Goal: Task Accomplishment & Management: Manage account settings

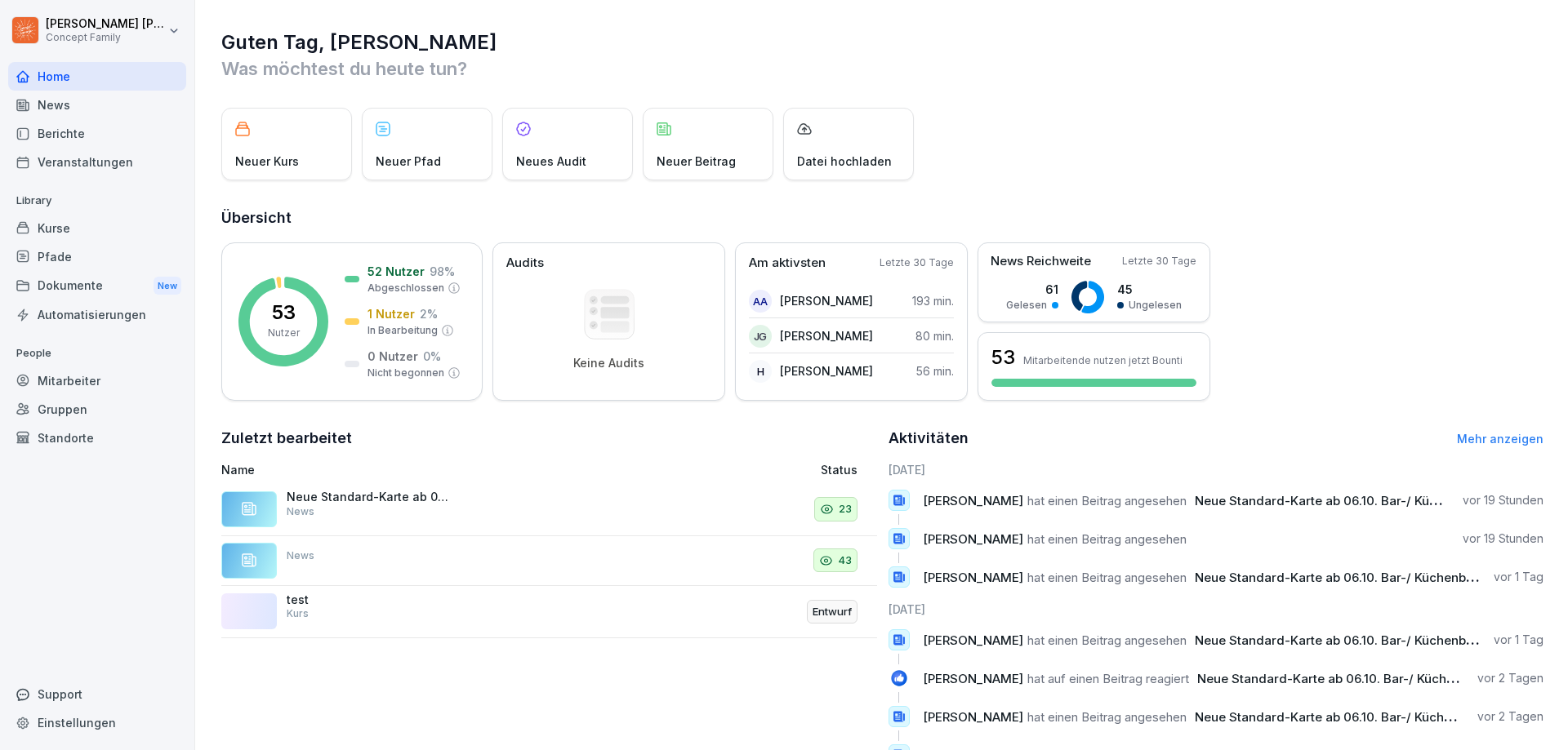
click at [54, 134] on div "Berichte" at bounding box center [97, 133] width 178 height 29
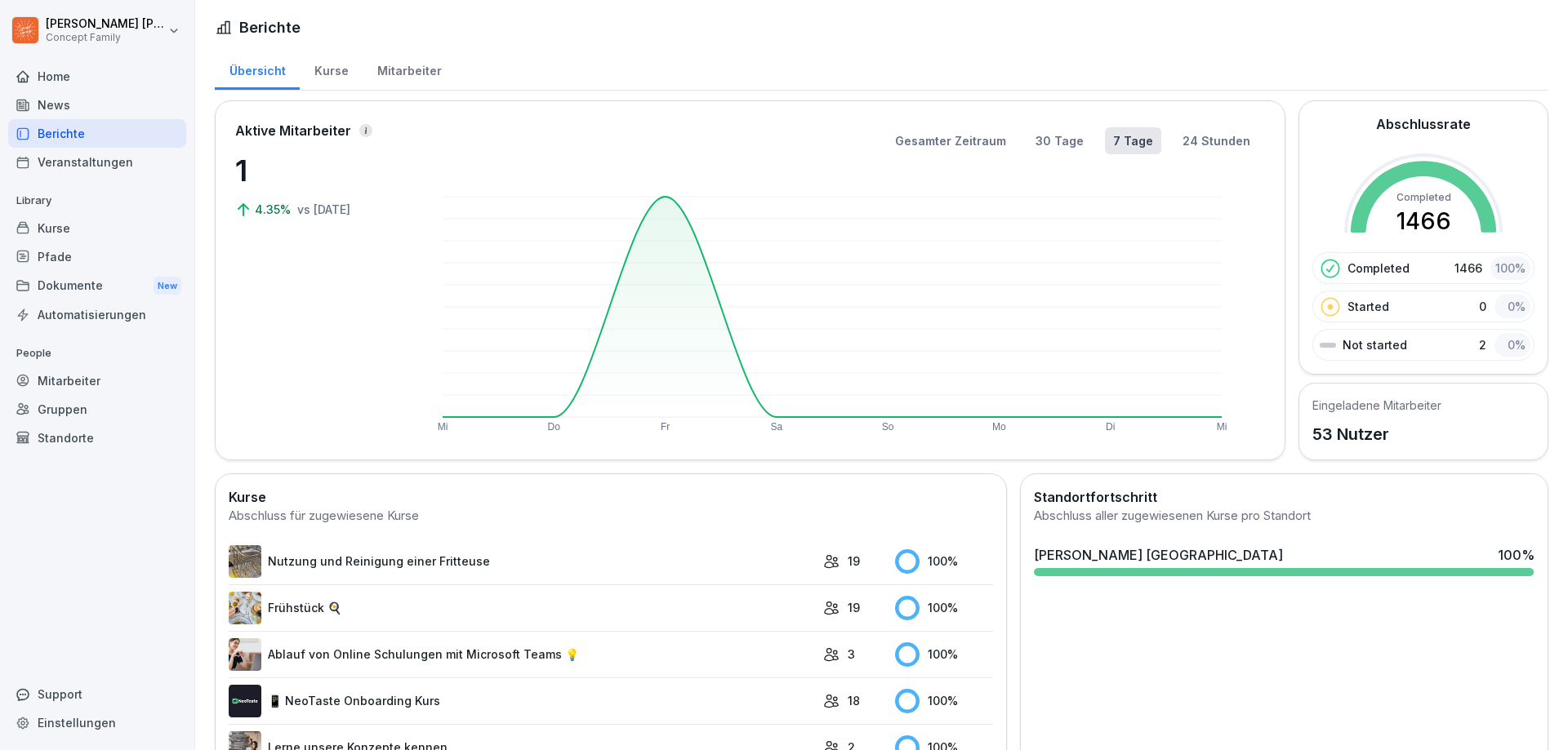
click at [323, 68] on div "Kurse" at bounding box center [331, 68] width 63 height 42
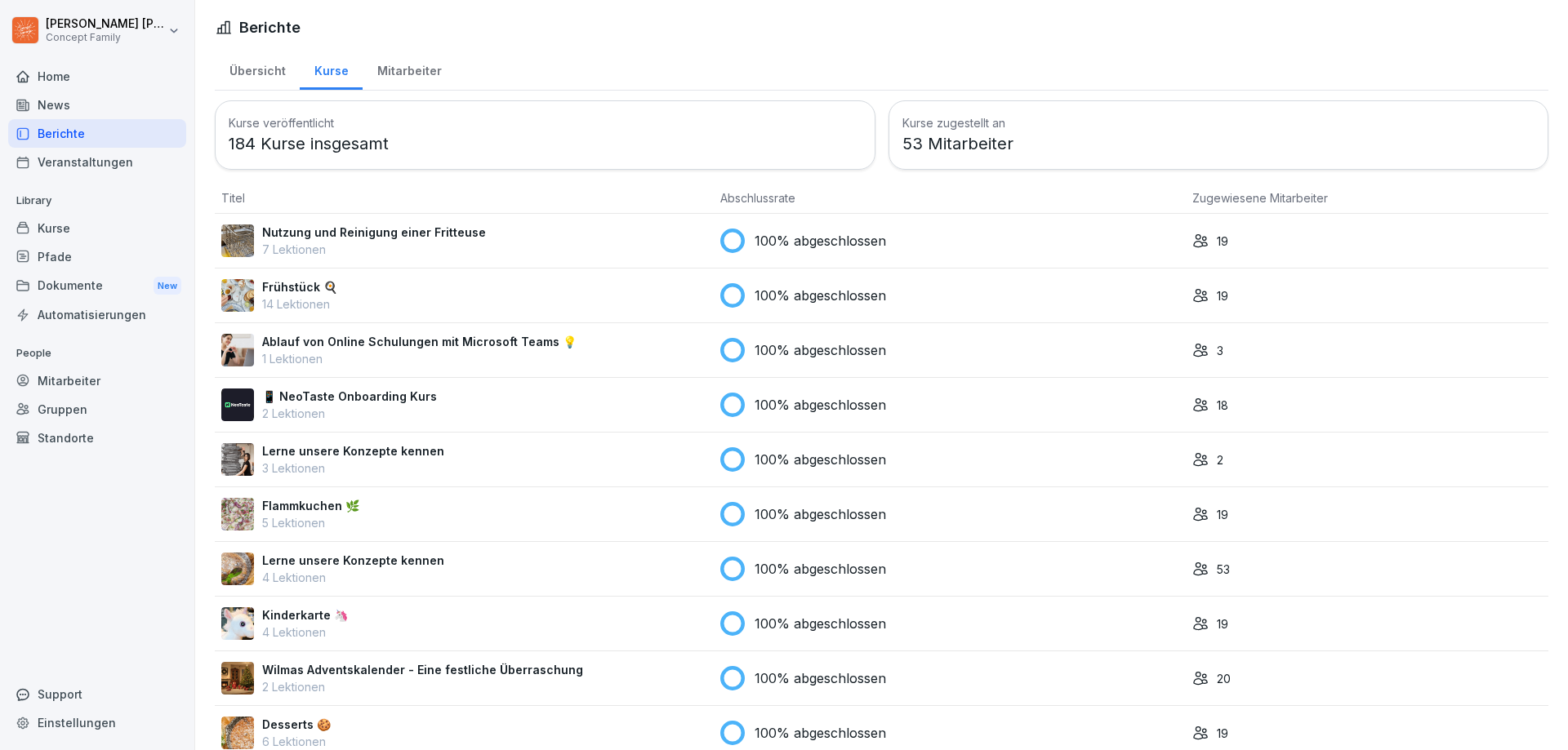
click at [389, 69] on div "Mitarbeiter" at bounding box center [408, 68] width 93 height 42
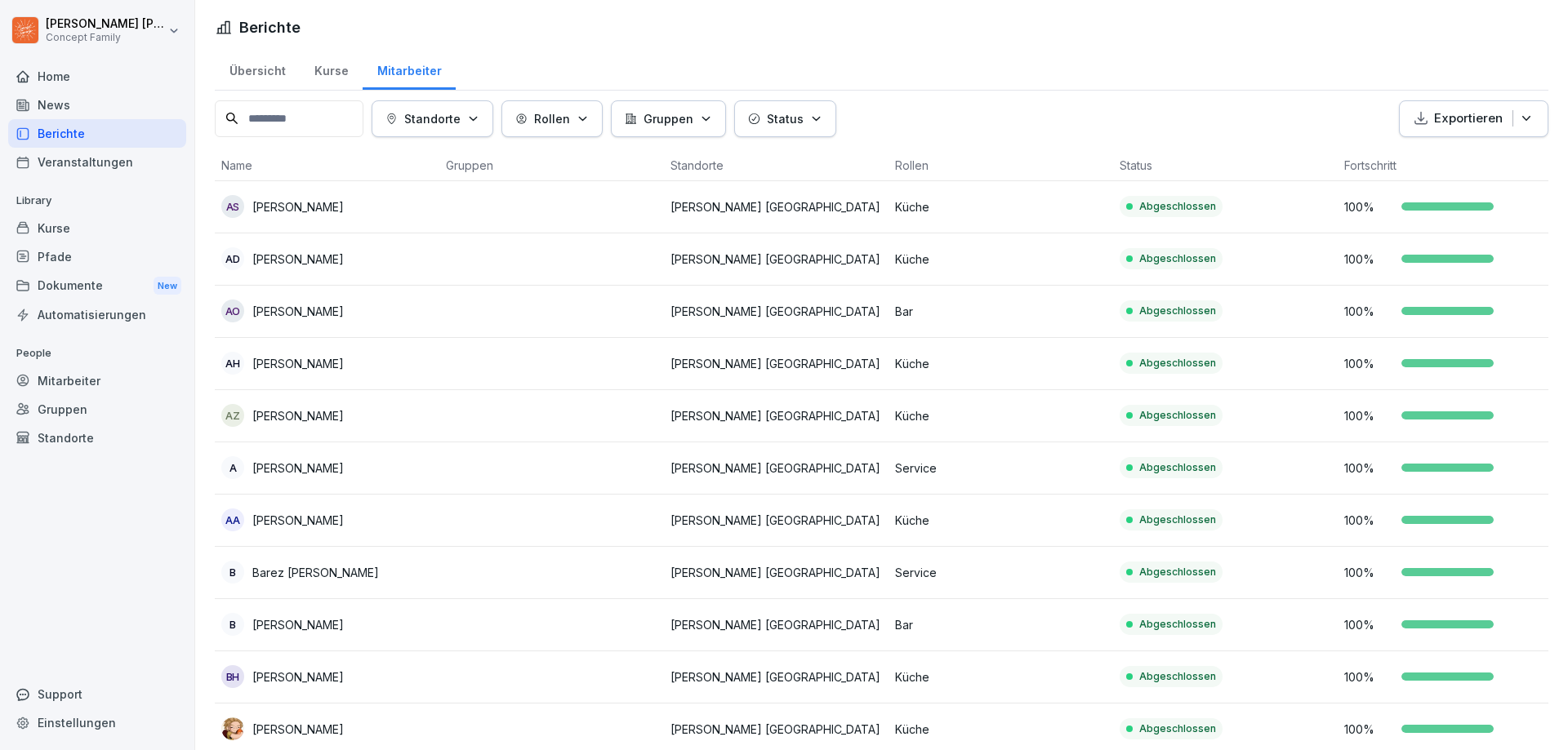
click at [344, 113] on input at bounding box center [289, 119] width 148 height 37
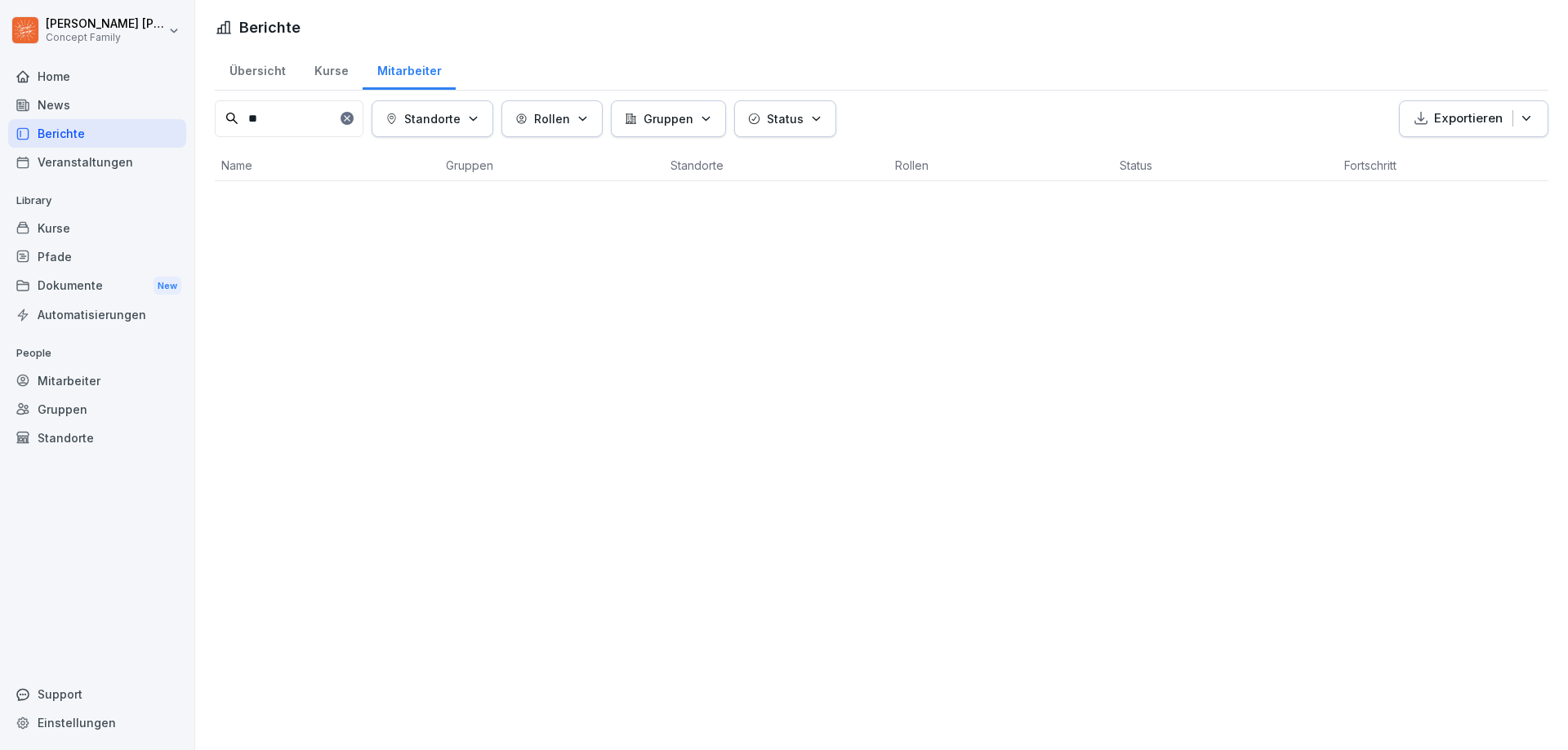
type input "*"
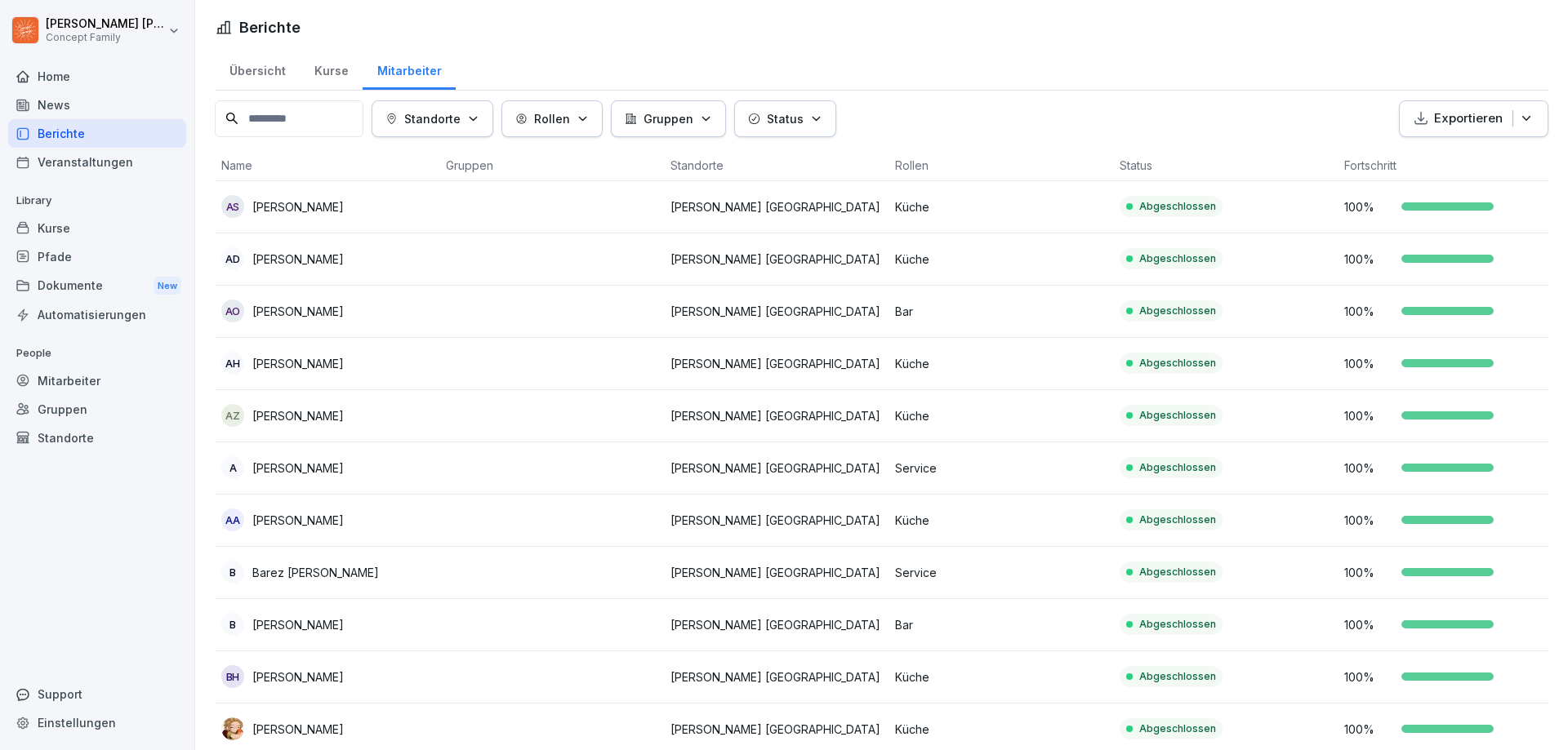
click at [100, 487] on div "Home News Berichte Veranstaltungen Library Kurse Pfade Dokumente New Automatisi…" at bounding box center [97, 397] width 178 height 690
click at [67, 283] on div "Dokumente New" at bounding box center [97, 286] width 178 height 30
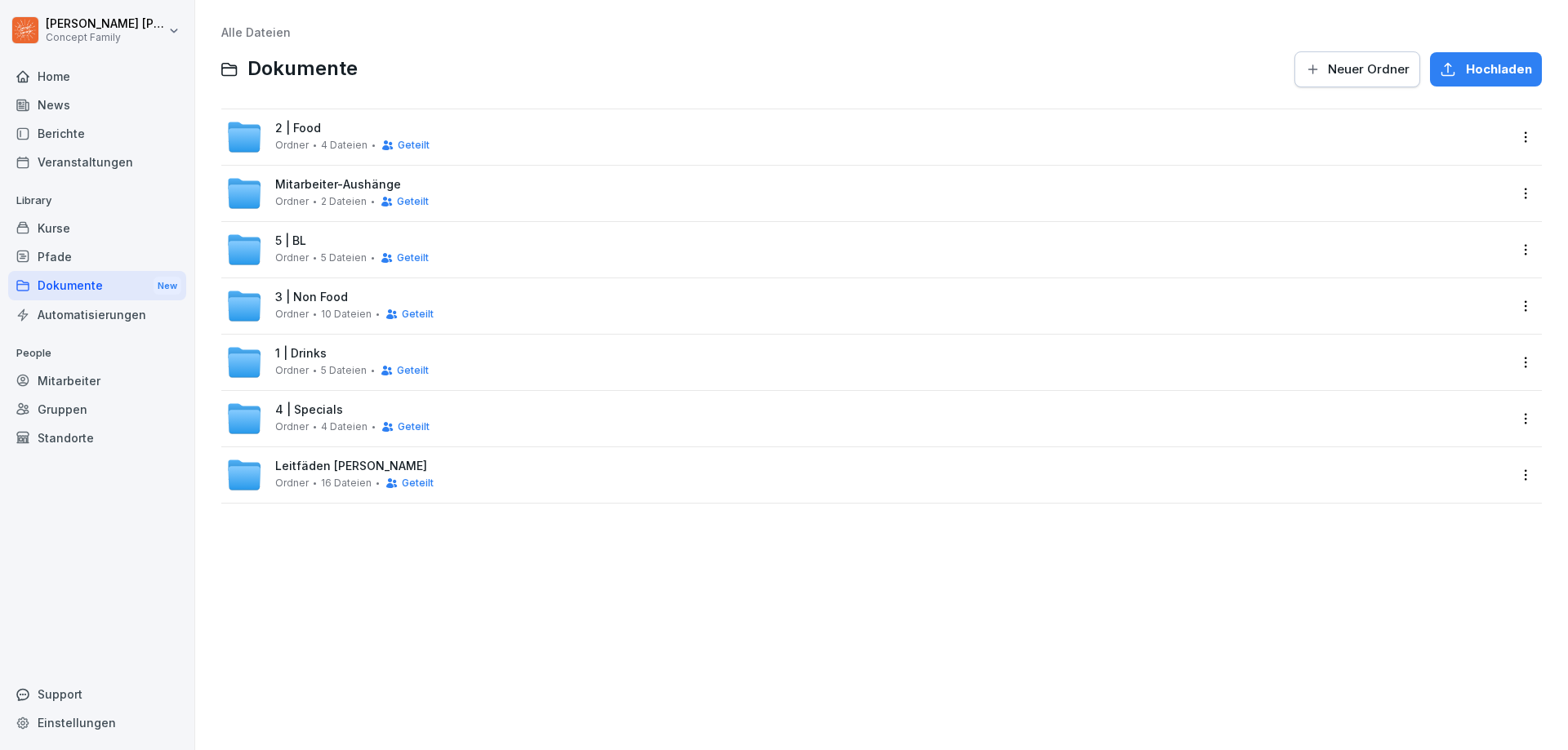
click at [307, 244] on div "5 | BL Ordner 5 Dateien Geteilt" at bounding box center [352, 249] width 153 height 30
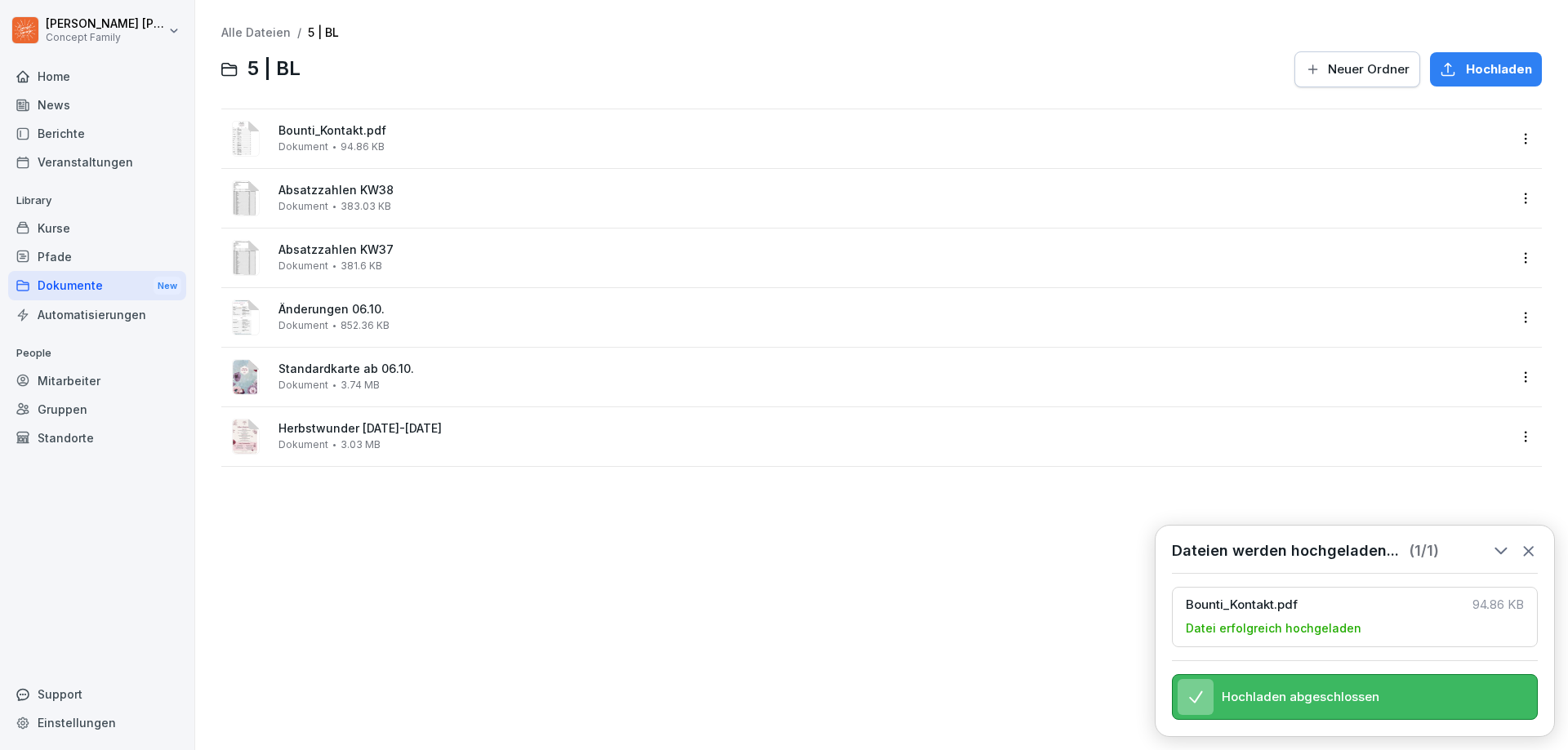
click at [1533, 543] on icon at bounding box center [1528, 551] width 18 height 18
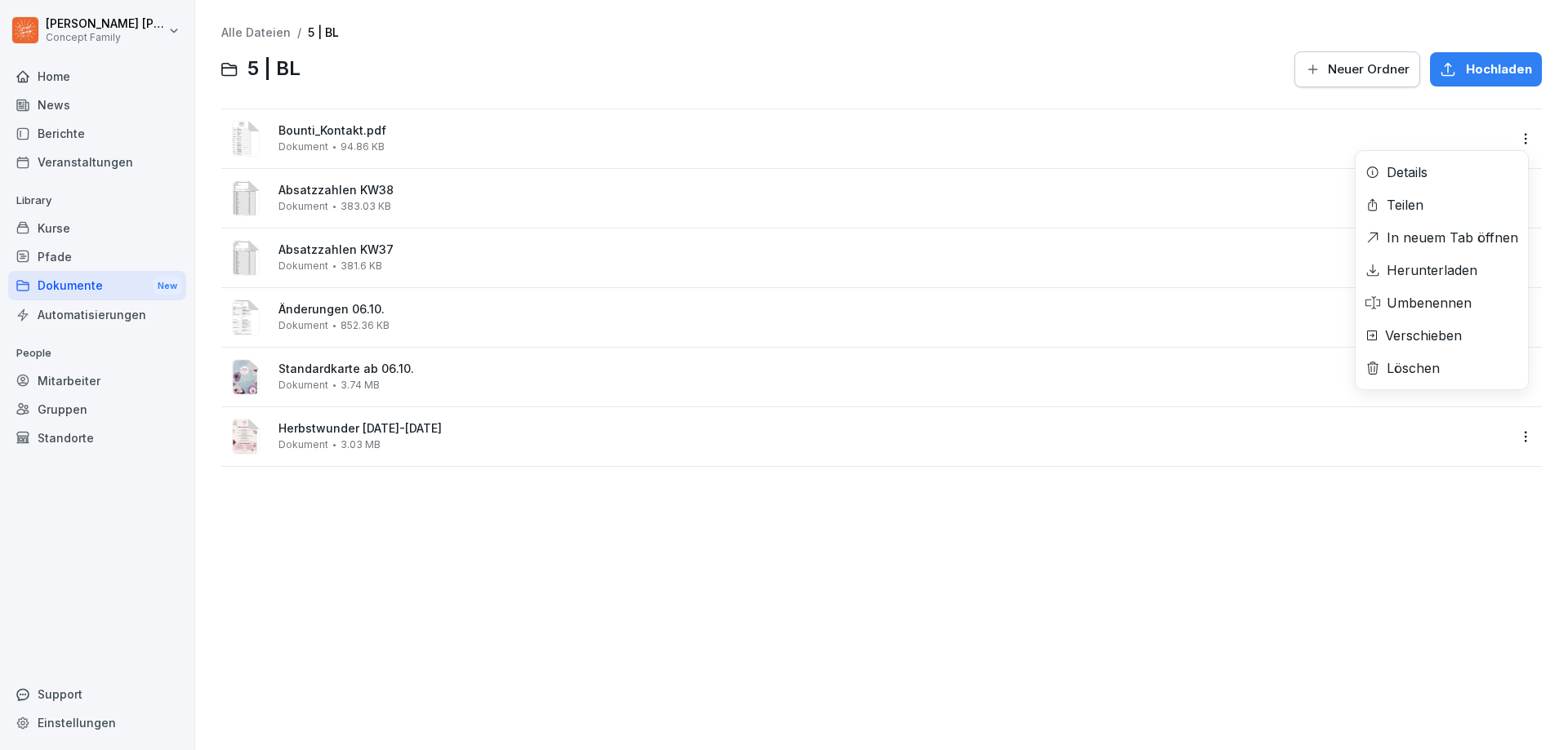
click at [1509, 144] on html "[PERSON_NAME] Concept Family Home News Berichte Veranstaltungen Library Kurse P…" at bounding box center [784, 375] width 1568 height 750
click at [782, 518] on html "[PERSON_NAME] Concept Family Home News Berichte Veranstaltungen Library Kurse P…" at bounding box center [784, 375] width 1568 height 750
click at [1515, 141] on html "[PERSON_NAME] Concept Family Home News Berichte Veranstaltungen Library Kurse P…" at bounding box center [784, 375] width 1568 height 750
click at [1427, 363] on div "Löschen" at bounding box center [1413, 368] width 53 height 20
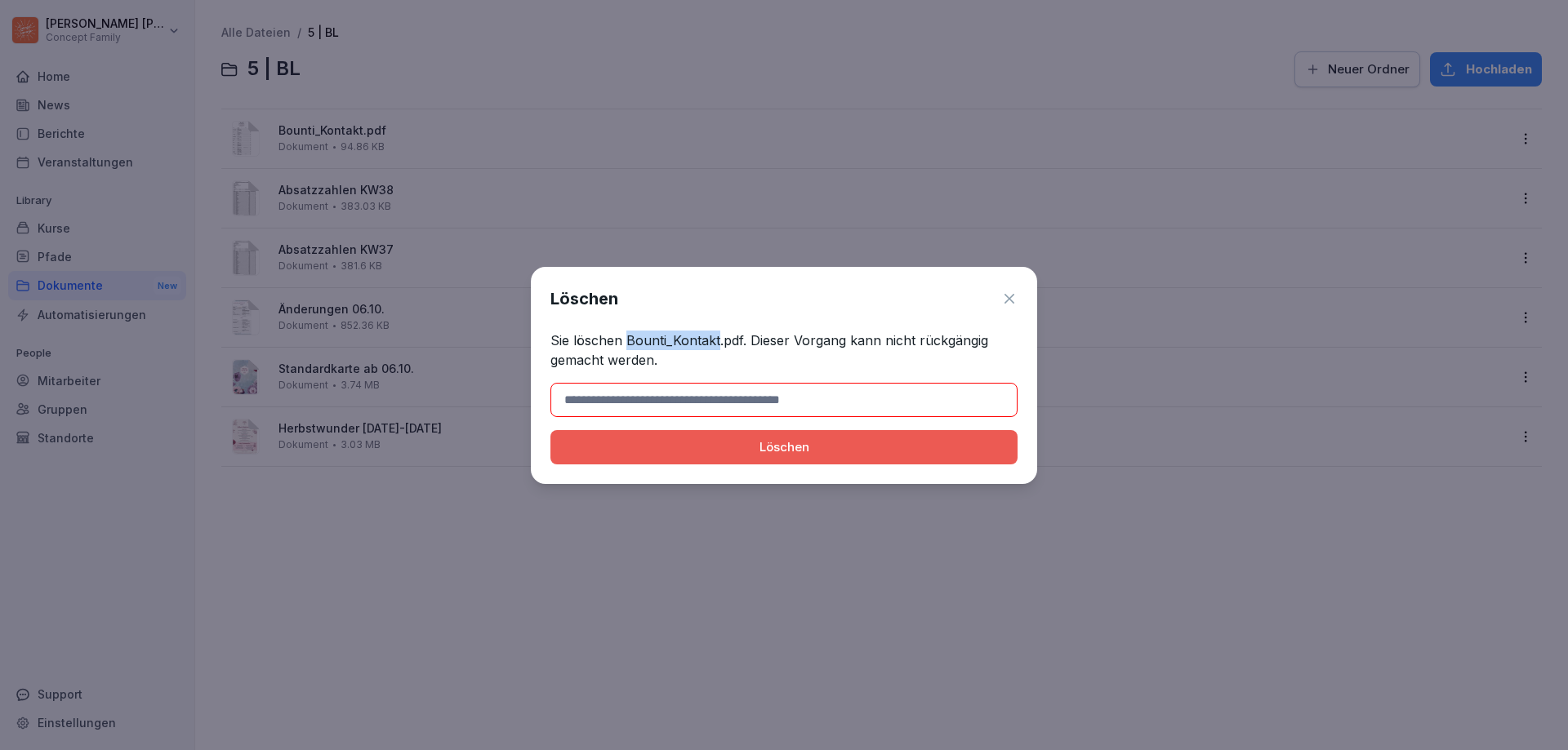
drag, startPoint x: 628, startPoint y: 339, endPoint x: 716, endPoint y: 339, distance: 88.0
click at [716, 339] on p "Sie löschen Bounti_Kontakt.pdf. Dieser Vorgang kann nicht rückgängig gemacht we…" at bounding box center [783, 351] width 467 height 40
copy p "Bounti_Kontakt"
click at [641, 399] on input at bounding box center [783, 400] width 467 height 35
paste input "**********"
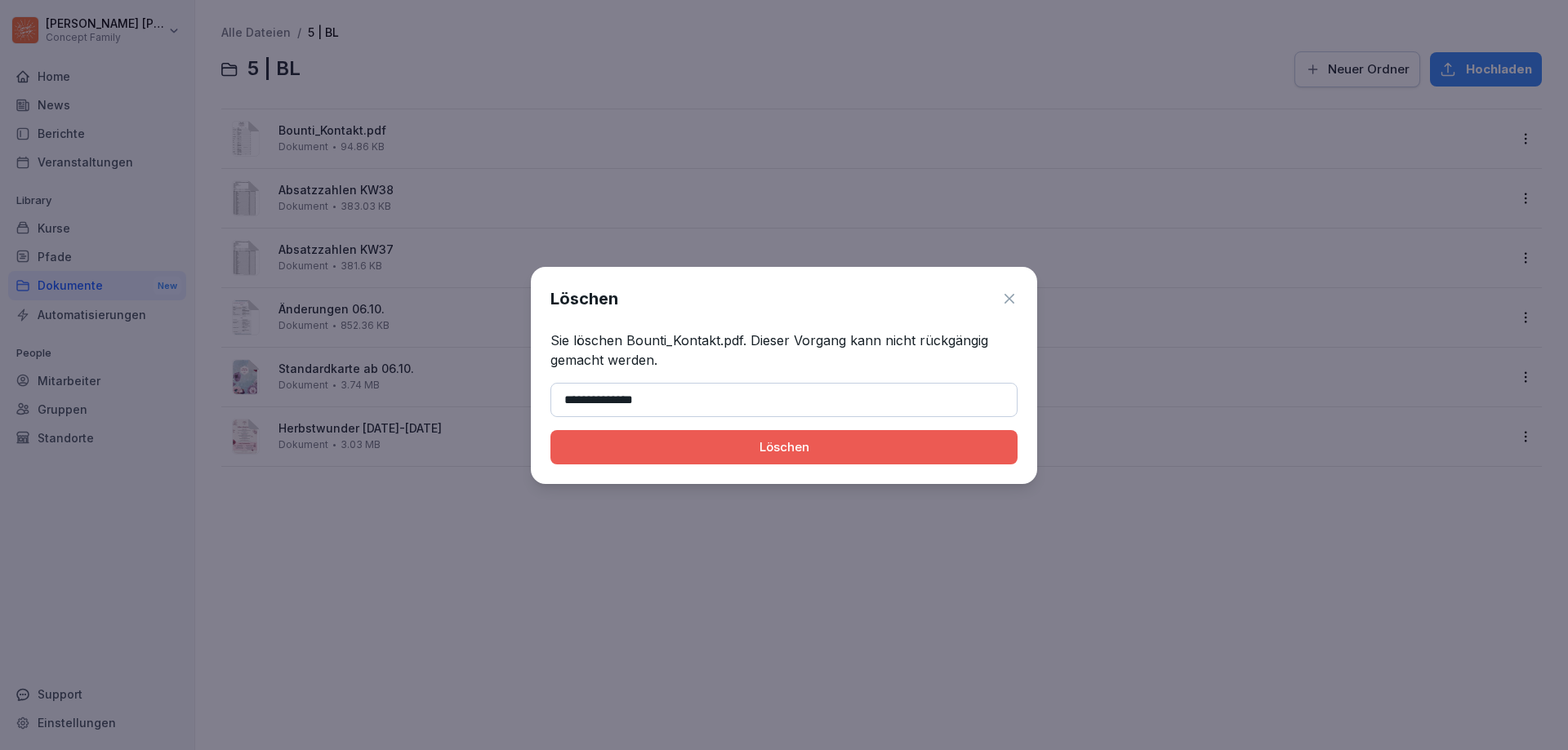
click at [778, 449] on div "Löschen" at bounding box center [783, 447] width 441 height 18
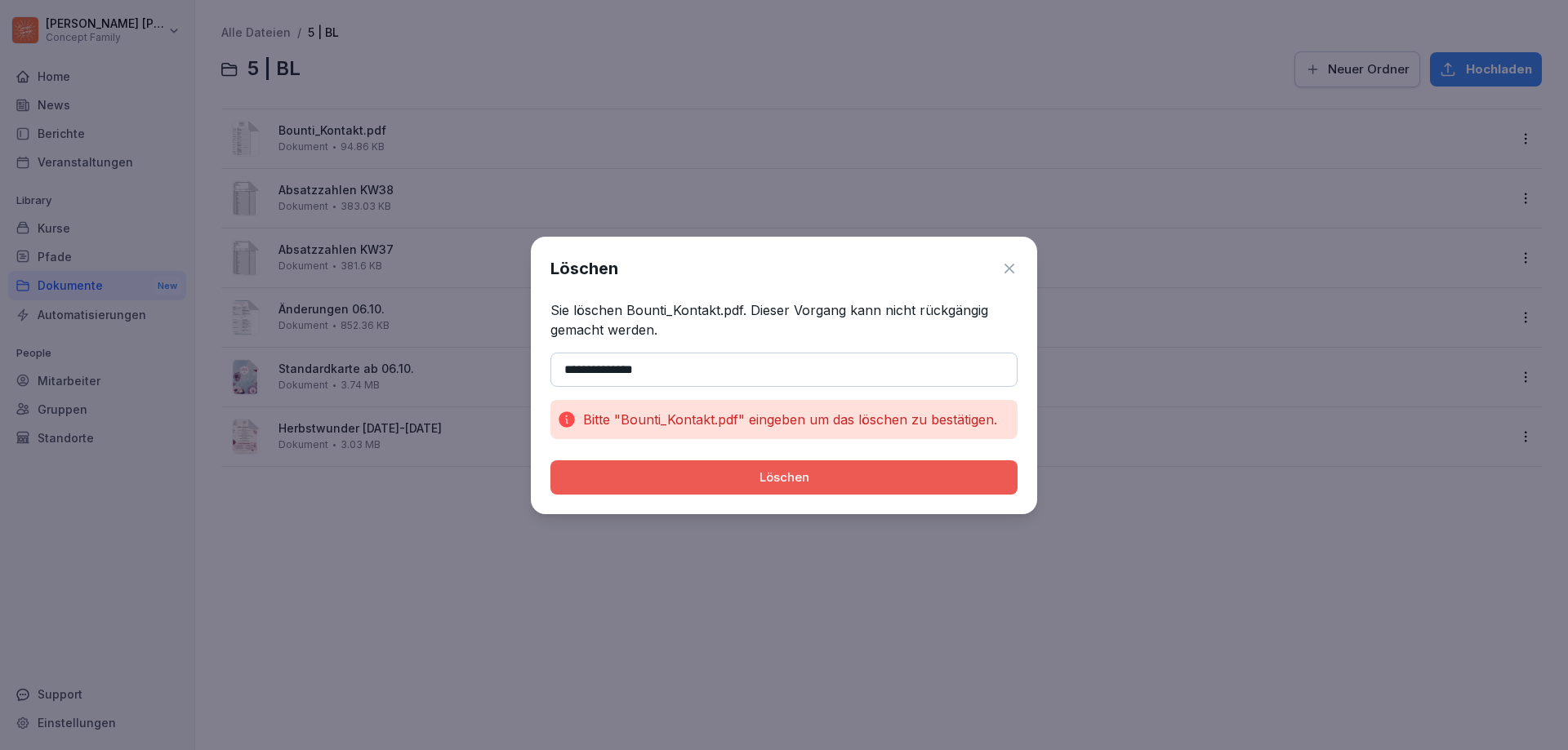
click at [687, 366] on input "**********" at bounding box center [783, 370] width 467 height 35
click at [724, 315] on p "Sie löschen Bounti_Kontakt.pdf. Dieser Vorgang kann nicht rückgängig gemacht we…" at bounding box center [783, 320] width 467 height 40
drag, startPoint x: 742, startPoint y: 310, endPoint x: 629, endPoint y: 310, distance: 113.0
click at [629, 310] on p "Sie löschen Bounti_Kontakt.pdf. Dieser Vorgang kann nicht rückgängig gemacht we…" at bounding box center [783, 320] width 467 height 40
copy p "Bounti_Kontakt.pdf"
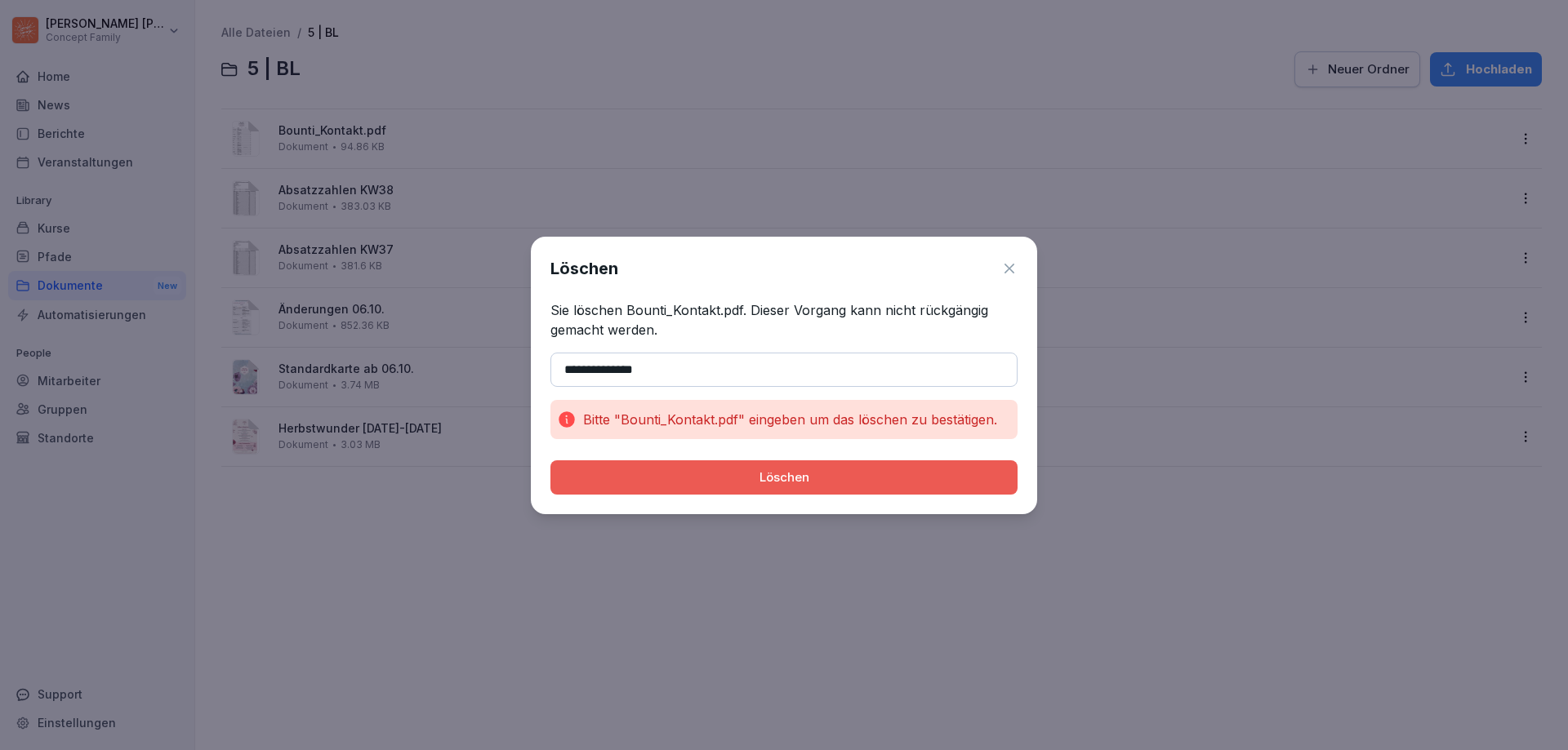
drag, startPoint x: 683, startPoint y: 361, endPoint x: 558, endPoint y: 371, distance: 125.4
click at [558, 371] on input "**********" at bounding box center [783, 370] width 467 height 35
paste input "****"
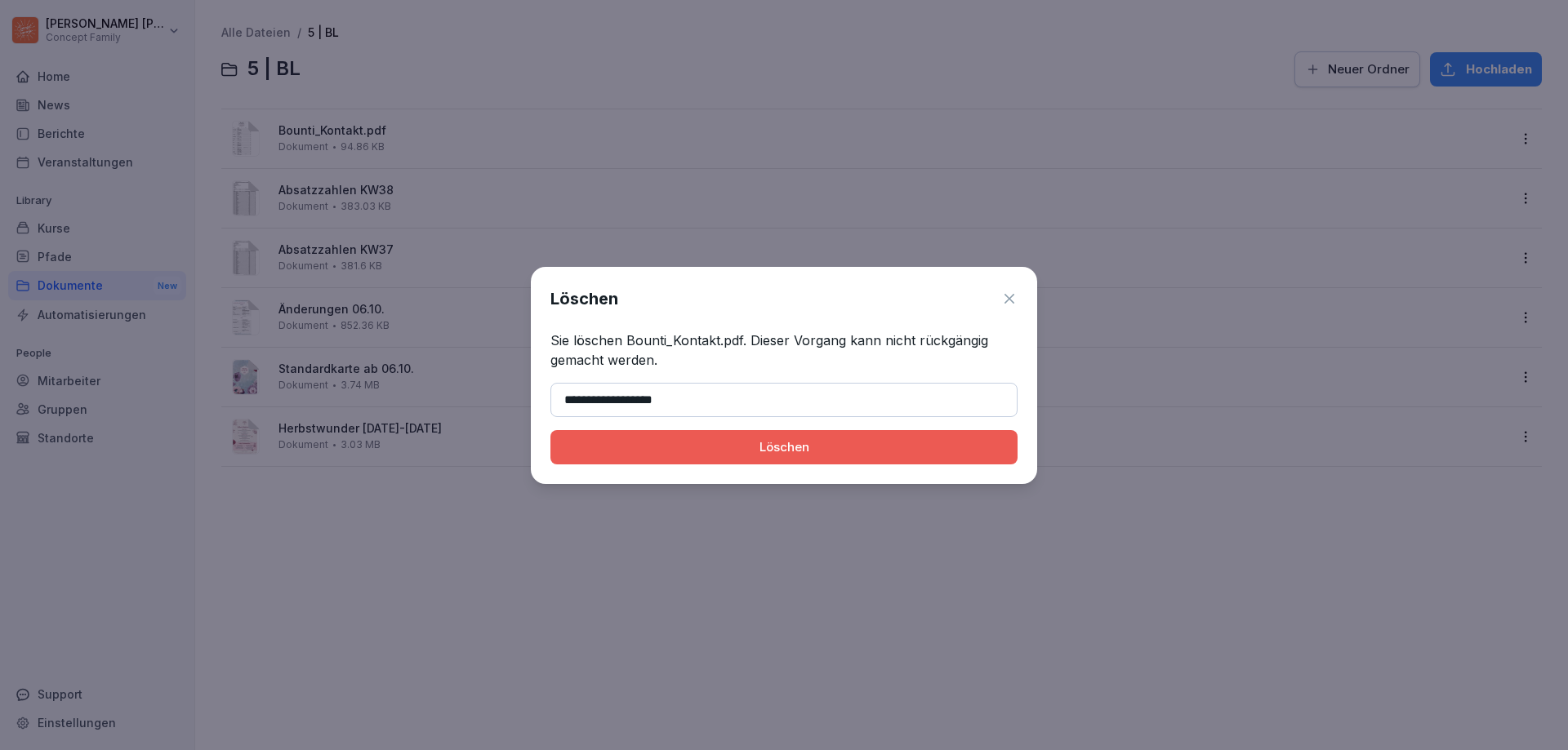
type input "**********"
click at [723, 464] on button "Löschen" at bounding box center [783, 448] width 467 height 35
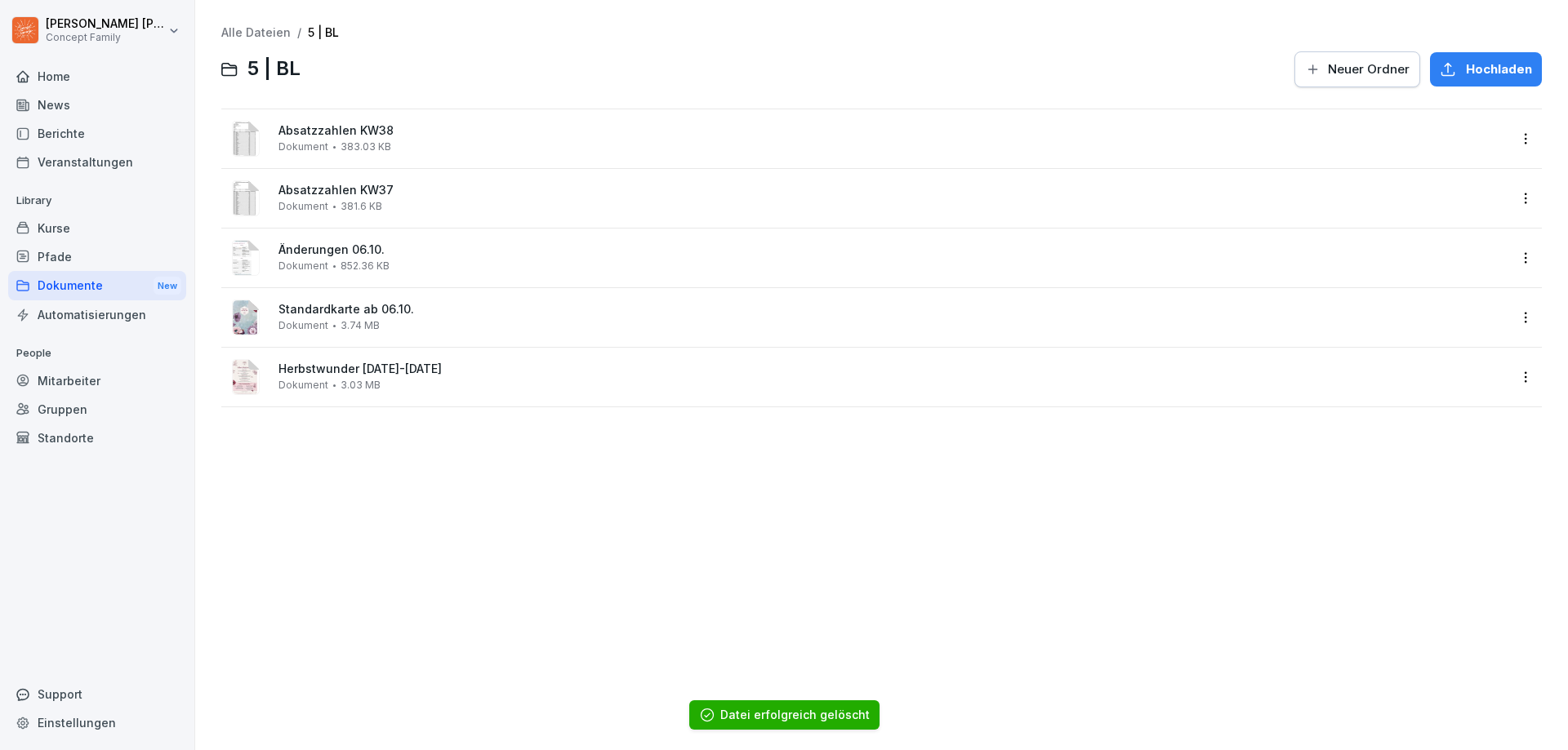
click at [396, 496] on div "Alle Dateien / 5 | BL 5 | BL Neuer Ordner Hochladen Absatzzahlen KW38 Dokument …" at bounding box center [881, 375] width 1348 height 725
click at [422, 463] on div "Alle Dateien / 5 | BL 5 | BL Neuer Ordner Hochladen Absatzzahlen KW38 Dokument …" at bounding box center [881, 375] width 1348 height 725
